Goal: Task Accomplishment & Management: Use online tool/utility

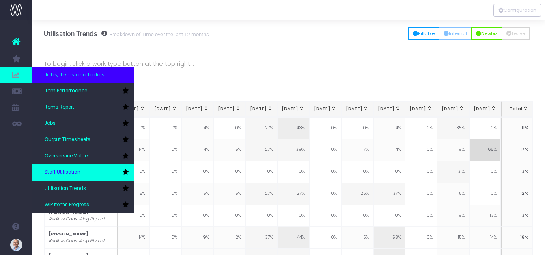
click at [69, 170] on span "Staff Utilisation" at bounding box center [63, 172] width 36 height 7
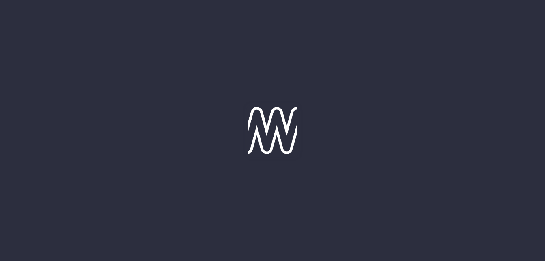
type input "[DATE]"
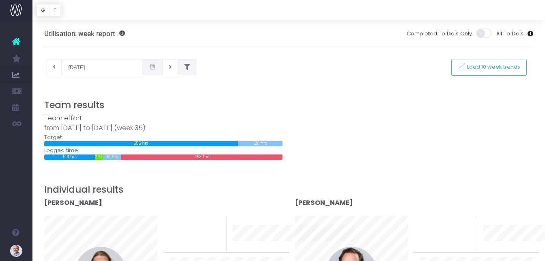
click at [187, 67] on icon at bounding box center [187, 67] width 6 height 0
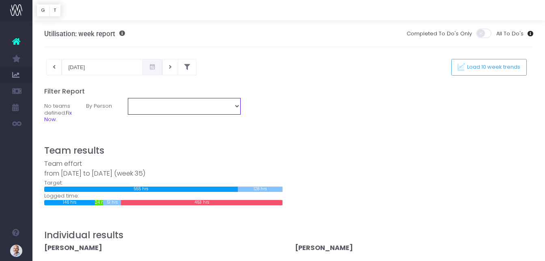
click at [237, 106] on select "[PERSON_NAME] [PERSON_NAME] [PERSON_NAME] [PERSON_NAME] [PERSON_NAME] [PERSON_N…" at bounding box center [184, 106] width 113 height 16
select select "10526"
click at [128, 98] on select "[PERSON_NAME] [PERSON_NAME] [PERSON_NAME] [PERSON_NAME] [PERSON_NAME] [PERSON_N…" at bounding box center [184, 106] width 113 height 16
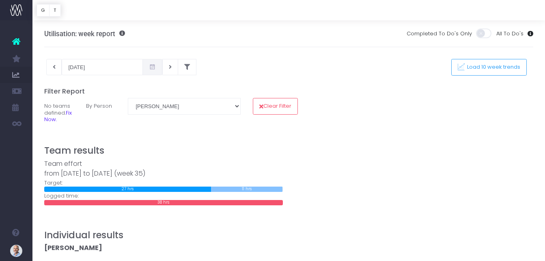
click at [150, 67] on icon at bounding box center [152, 67] width 7 height 0
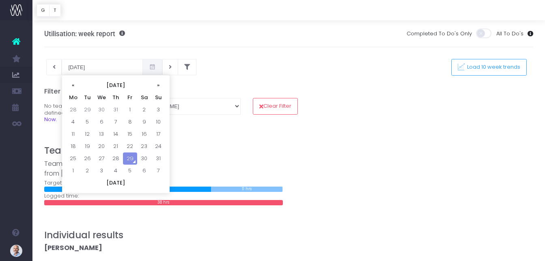
click at [419, 95] on h5 "Filter Report" at bounding box center [289, 91] width 490 height 8
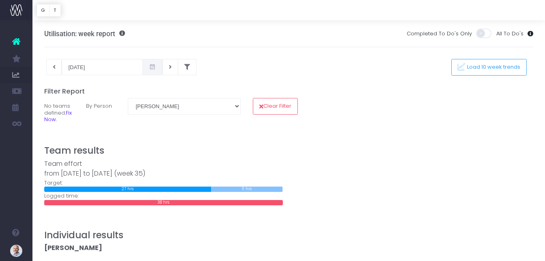
click at [380, 171] on div "Team effort from [DATE] to [DATE] (week 35) Target: 27 hrs 0 hrs 11 hrs 0 hrs L…" at bounding box center [289, 182] width 502 height 46
click at [471, 65] on span "Load 10 week trends" at bounding box center [493, 67] width 56 height 7
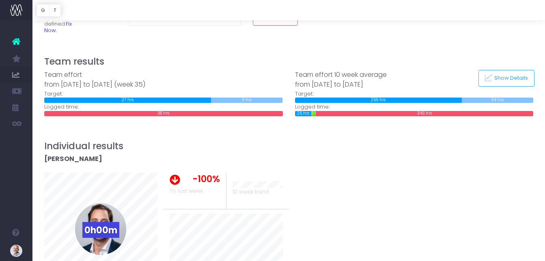
scroll to position [81, 0]
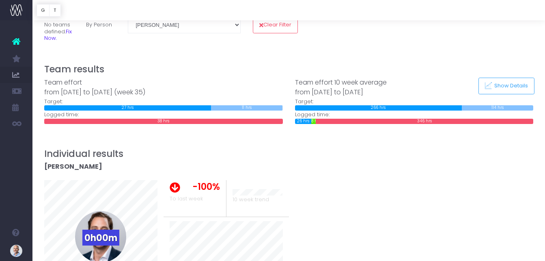
click at [249, 196] on span "10 week trend" at bounding box center [251, 199] width 37 height 8
click at [247, 195] on div "10 week trend" at bounding box center [257, 198] width 63 height 37
drag, startPoint x: 247, startPoint y: 195, endPoint x: 251, endPoint y: 185, distance: 10.9
click at [249, 186] on div "10 week trend" at bounding box center [257, 198] width 63 height 37
drag, startPoint x: 266, startPoint y: 165, endPoint x: 270, endPoint y: 162, distance: 4.7
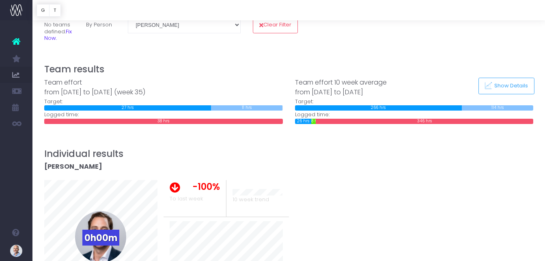
click at [270, 162] on div "[PERSON_NAME]" at bounding box center [163, 171] width 239 height 18
click at [494, 89] on button "Show Details" at bounding box center [507, 86] width 56 height 17
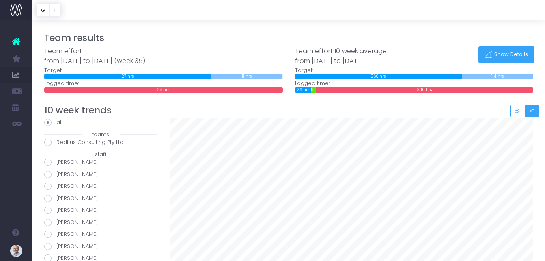
scroll to position [162, 0]
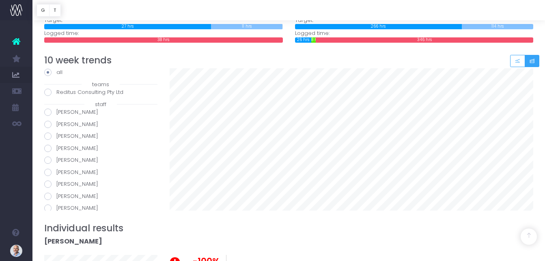
click at [49, 125] on span at bounding box center [47, 124] width 7 height 7
click at [56, 125] on input "[PERSON_NAME]" at bounding box center [58, 122] width 5 height 5
radio input "true"
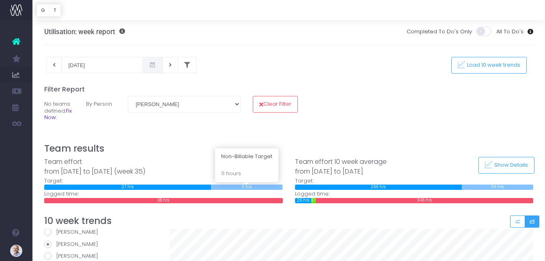
scroll to position [0, 0]
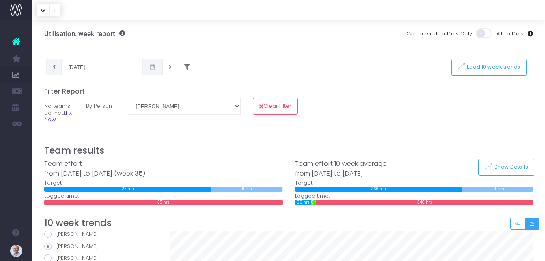
click at [58, 69] on button at bounding box center [54, 67] width 16 height 16
type input "[DATE]"
radio input "true"
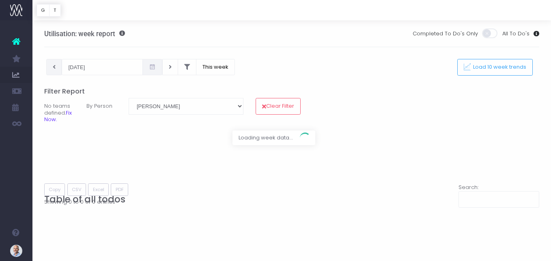
click at [56, 69] on div at bounding box center [275, 130] width 551 height 261
click at [156, 68] on div at bounding box center [275, 130] width 551 height 261
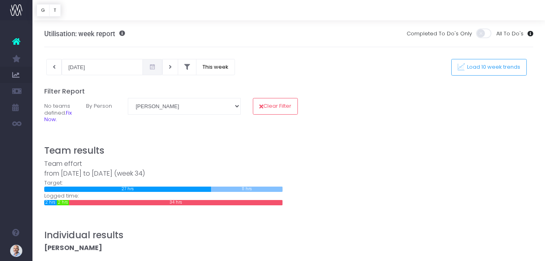
click at [153, 67] on icon at bounding box center [152, 67] width 7 height 0
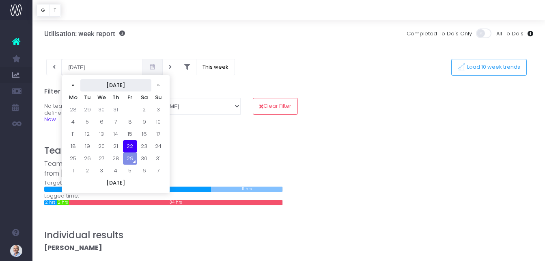
click at [110, 84] on th "[DATE]" at bounding box center [115, 85] width 71 height 12
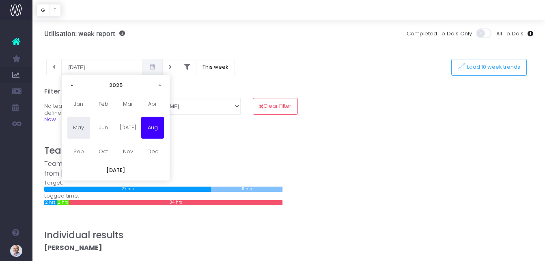
click at [82, 130] on span "May" at bounding box center [78, 128] width 23 height 22
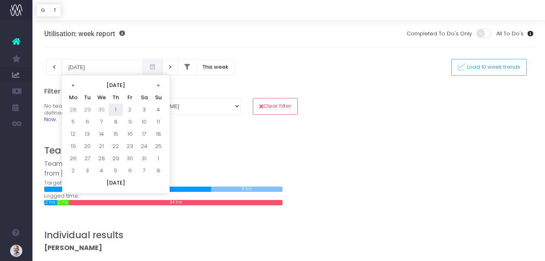
click at [119, 109] on td "1" at bounding box center [116, 110] width 14 height 12
type input "[DATE]"
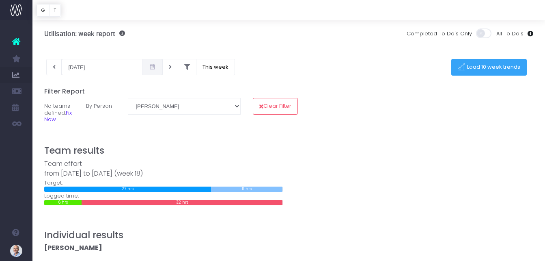
click at [502, 69] on span "Load 10 week trends" at bounding box center [493, 67] width 56 height 7
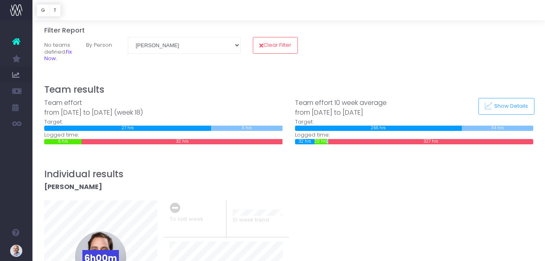
scroll to position [81, 0]
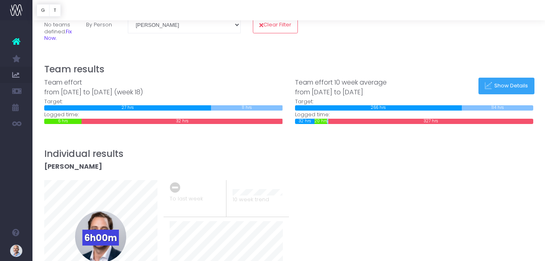
click at [507, 87] on span "Show Details" at bounding box center [510, 85] width 37 height 7
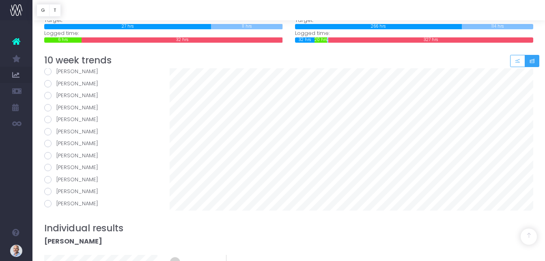
scroll to position [122, 0]
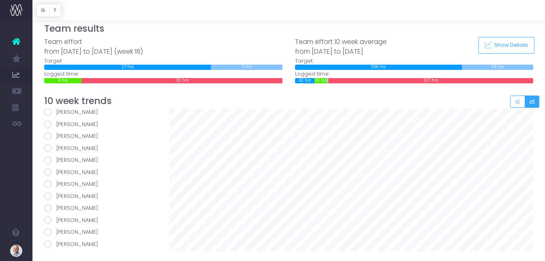
click at [48, 124] on span at bounding box center [47, 124] width 7 height 7
click at [56, 124] on input "[PERSON_NAME]" at bounding box center [58, 122] width 5 height 5
radio input "true"
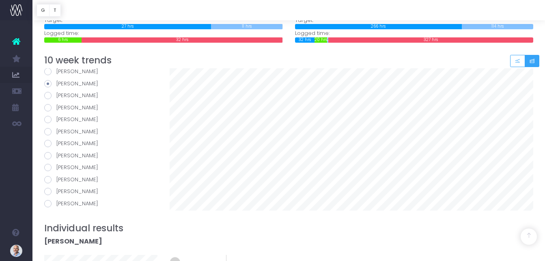
click at [532, 61] on icon "Small button group" at bounding box center [533, 61] width 6 height 0
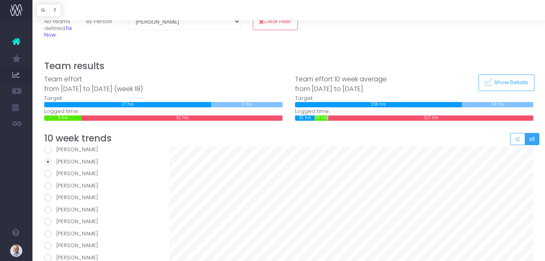
scroll to position [0, 0]
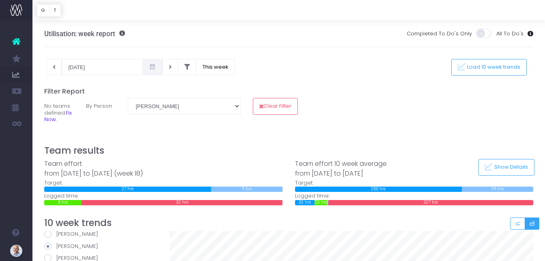
click at [153, 67] on icon at bounding box center [152, 67] width 7 height 0
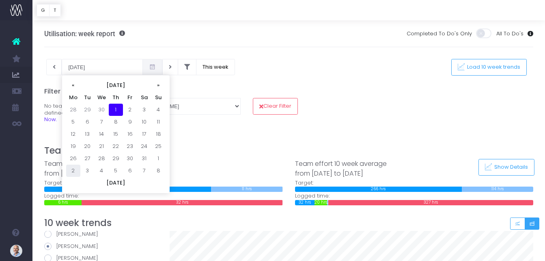
click at [77, 169] on td "2" at bounding box center [73, 170] width 14 height 12
type input "[DATE]"
radio input "true"
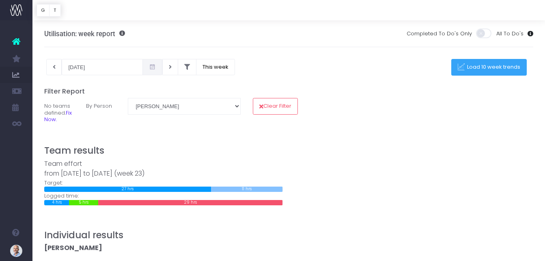
click at [484, 64] on span "Load 10 week trends" at bounding box center [493, 67] width 56 height 7
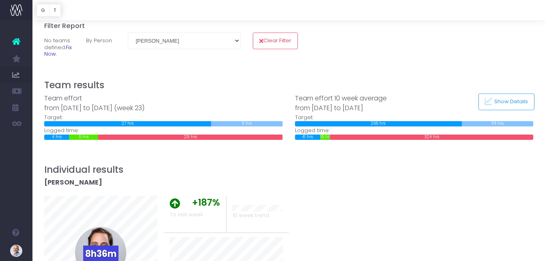
scroll to position [41, 0]
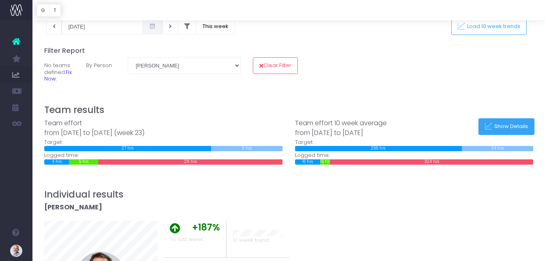
click at [502, 130] on button "Show Details" at bounding box center [507, 126] width 56 height 17
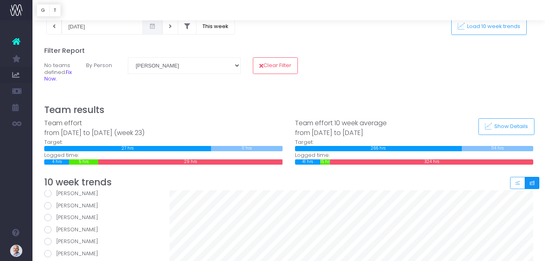
click at [534, 183] on icon "Small button group" at bounding box center [533, 183] width 6 height 0
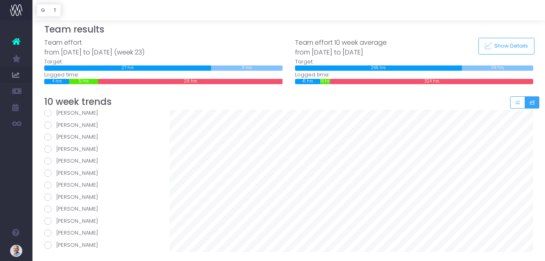
scroll to position [122, 0]
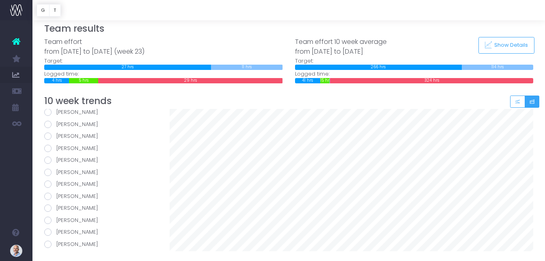
click at [46, 123] on span at bounding box center [47, 124] width 7 height 7
click at [56, 123] on input "[PERSON_NAME]" at bounding box center [58, 122] width 5 height 5
radio input "true"
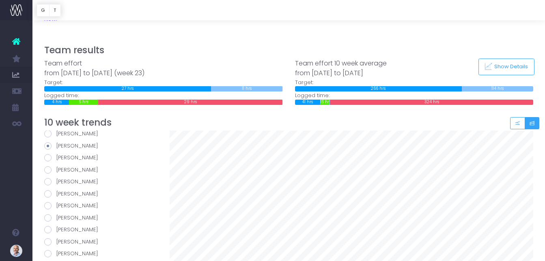
scroll to position [0, 0]
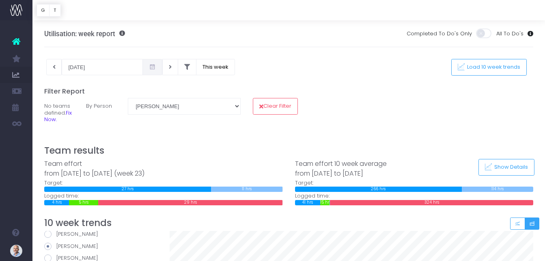
click at [151, 67] on icon at bounding box center [152, 67] width 7 height 0
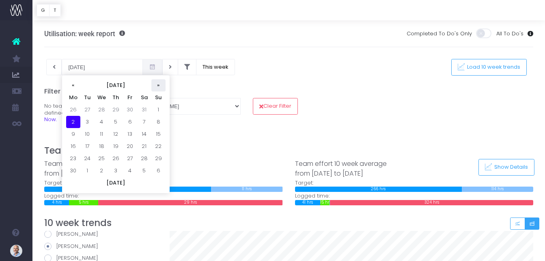
click at [159, 84] on th "»" at bounding box center [158, 85] width 14 height 12
click at [159, 85] on th "»" at bounding box center [158, 85] width 14 height 12
click at [75, 133] on td "11" at bounding box center [73, 134] width 14 height 12
type input "[DATE]"
radio input "true"
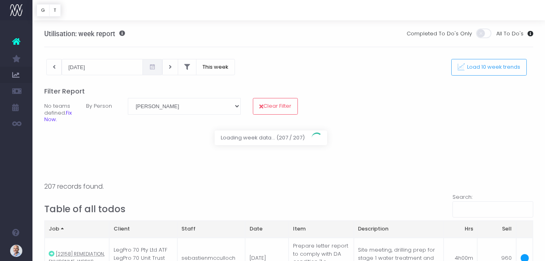
click at [473, 67] on div at bounding box center [272, 130] width 545 height 261
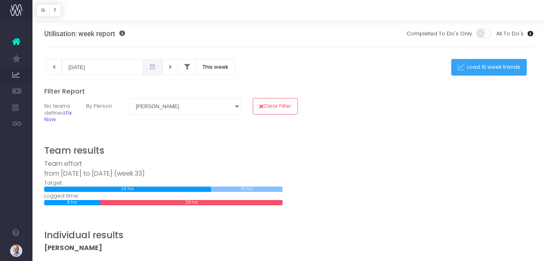
click at [473, 67] on span "Load 10 week trends" at bounding box center [493, 67] width 56 height 7
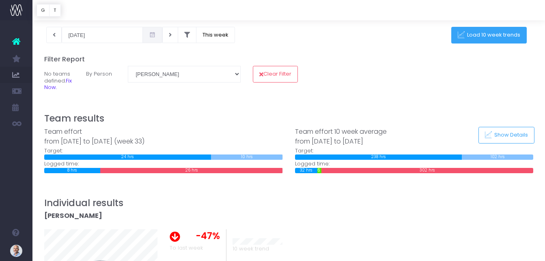
scroll to position [81, 0]
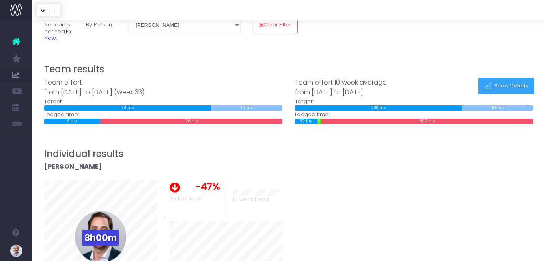
click at [497, 81] on button "Show Details" at bounding box center [507, 86] width 56 height 17
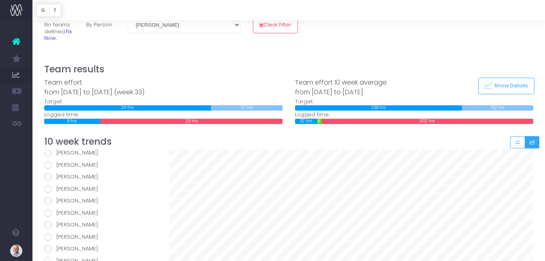
click at [51, 164] on span at bounding box center [47, 164] width 7 height 7
click at [56, 164] on input "[PERSON_NAME]" at bounding box center [58, 163] width 5 height 5
radio input "true"
click at [535, 142] on icon "Small button group" at bounding box center [533, 142] width 6 height 0
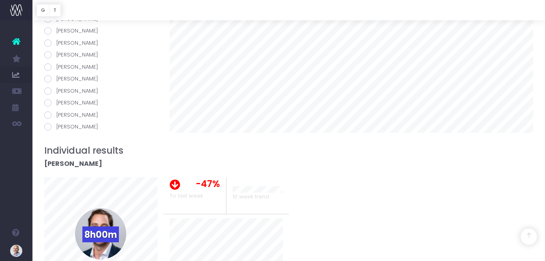
scroll to position [284, 0]
